Goal: Use online tool/utility: Utilize a website feature to perform a specific function

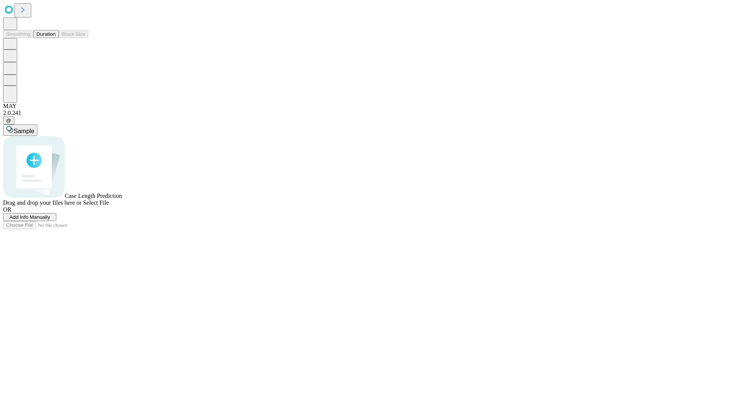
click at [50, 220] on span "Add Info Manually" at bounding box center [30, 217] width 41 height 6
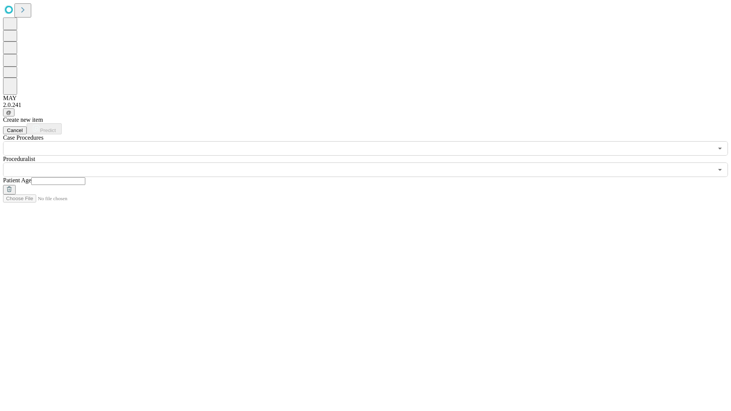
click at [85, 177] on input "text" at bounding box center [58, 181] width 54 height 8
type input "**"
click at [371, 163] on input "text" at bounding box center [358, 170] width 710 height 14
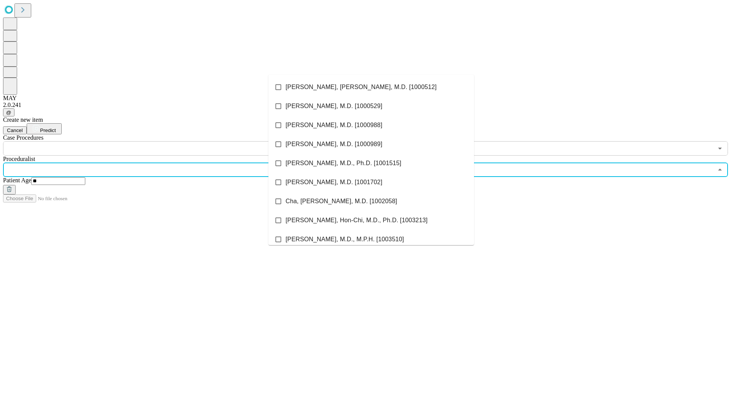
click at [371, 87] on li "[PERSON_NAME], [PERSON_NAME], M.D. [1000512]" at bounding box center [371, 87] width 206 height 19
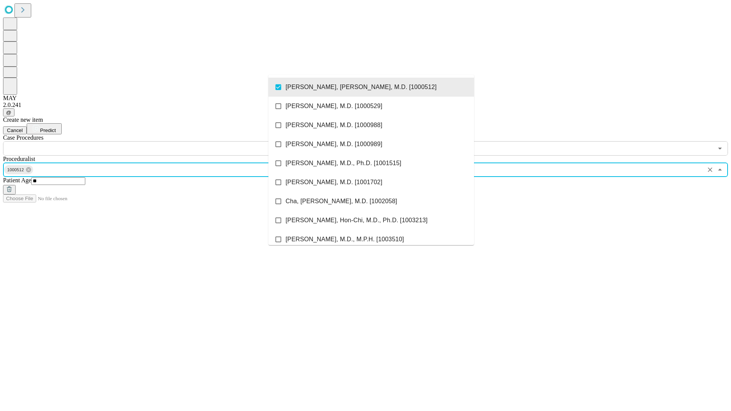
click at [160, 141] on input "text" at bounding box center [358, 148] width 710 height 14
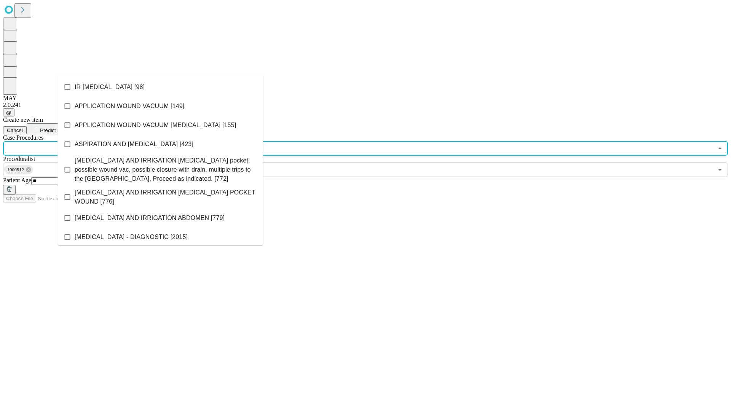
click at [160, 87] on li "IR [MEDICAL_DATA] [98]" at bounding box center [161, 87] width 206 height 19
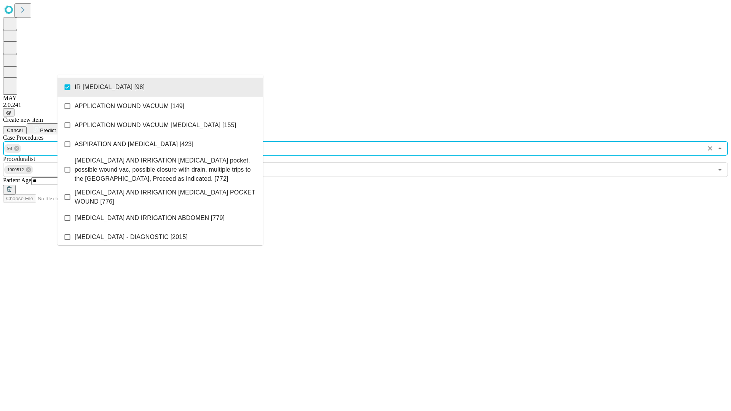
click at [56, 128] on span "Predict" at bounding box center [48, 131] width 16 height 6
